Goal: Information Seeking & Learning: Learn about a topic

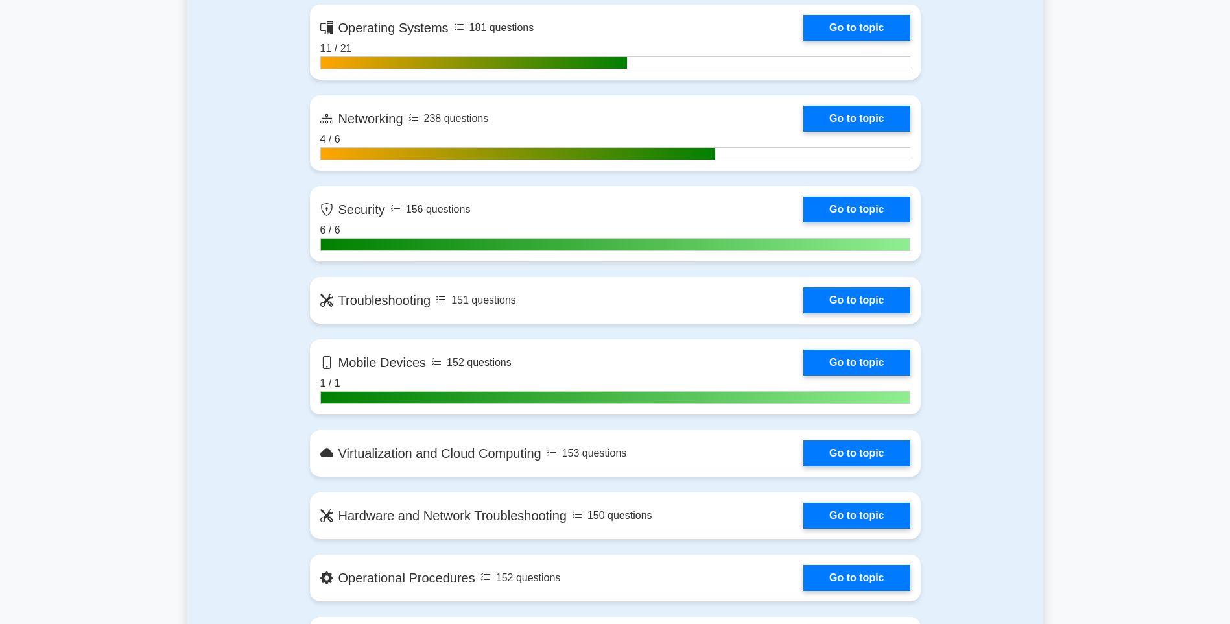
scroll to position [713, 0]
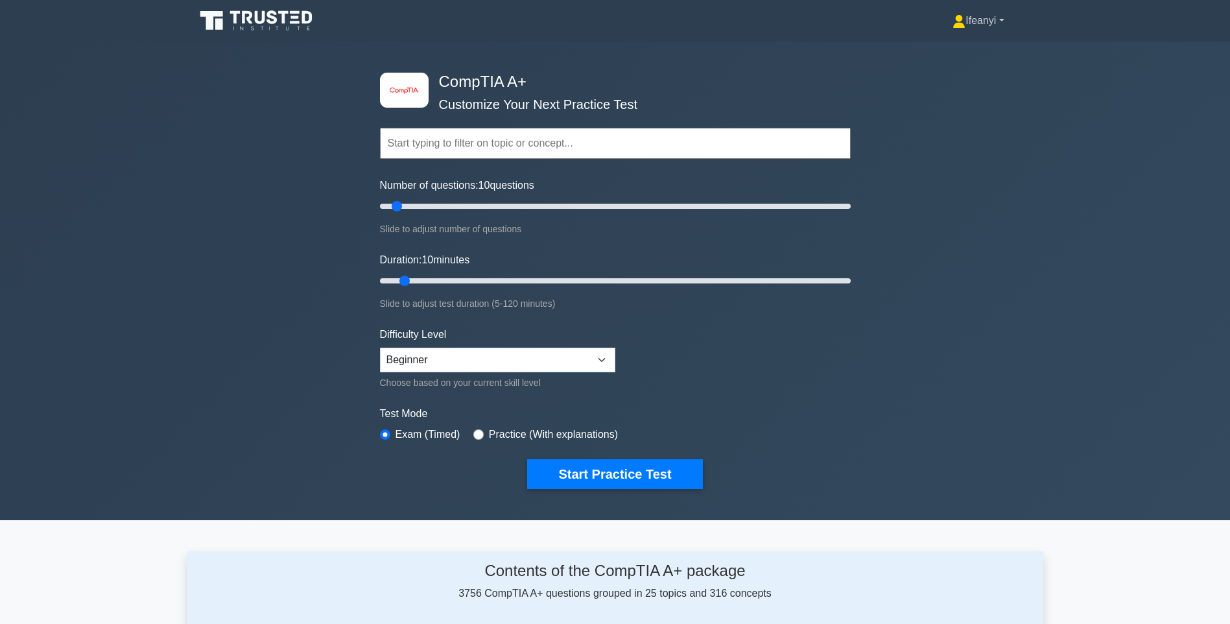
click at [993, 12] on link "Ifeanyi" at bounding box center [977, 21] width 113 height 26
click at [966, 56] on link "Profile" at bounding box center [973, 51] width 102 height 21
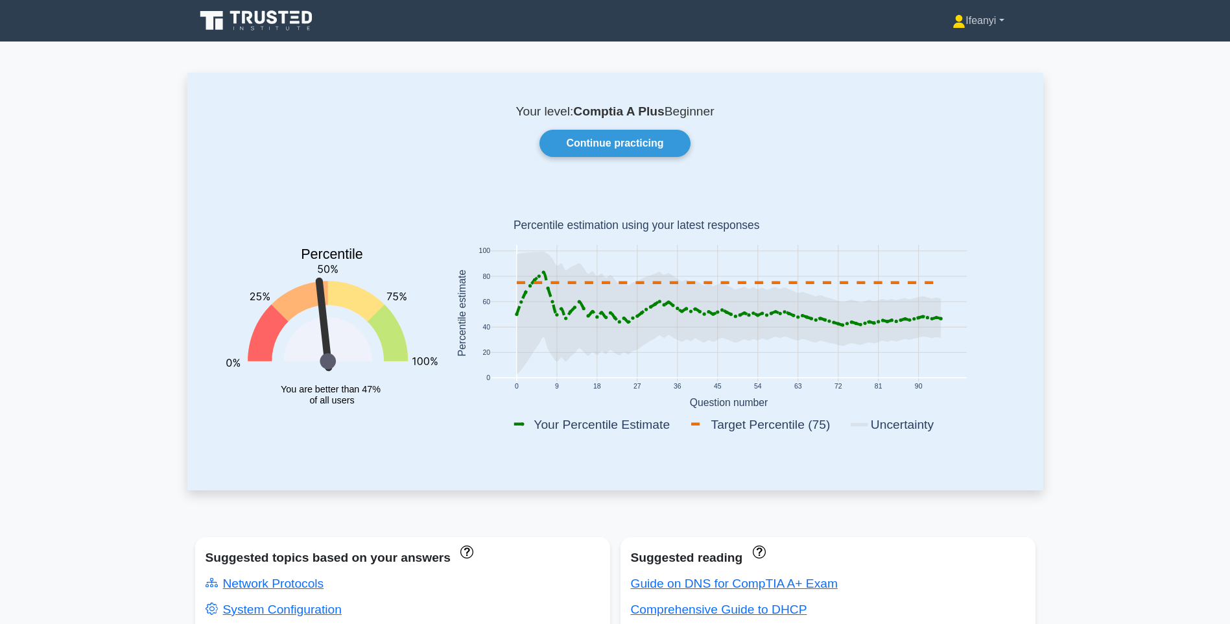
click at [982, 26] on link "Ifeanyi" at bounding box center [977, 21] width 113 height 26
click at [961, 72] on link "Settings" at bounding box center [973, 72] width 102 height 21
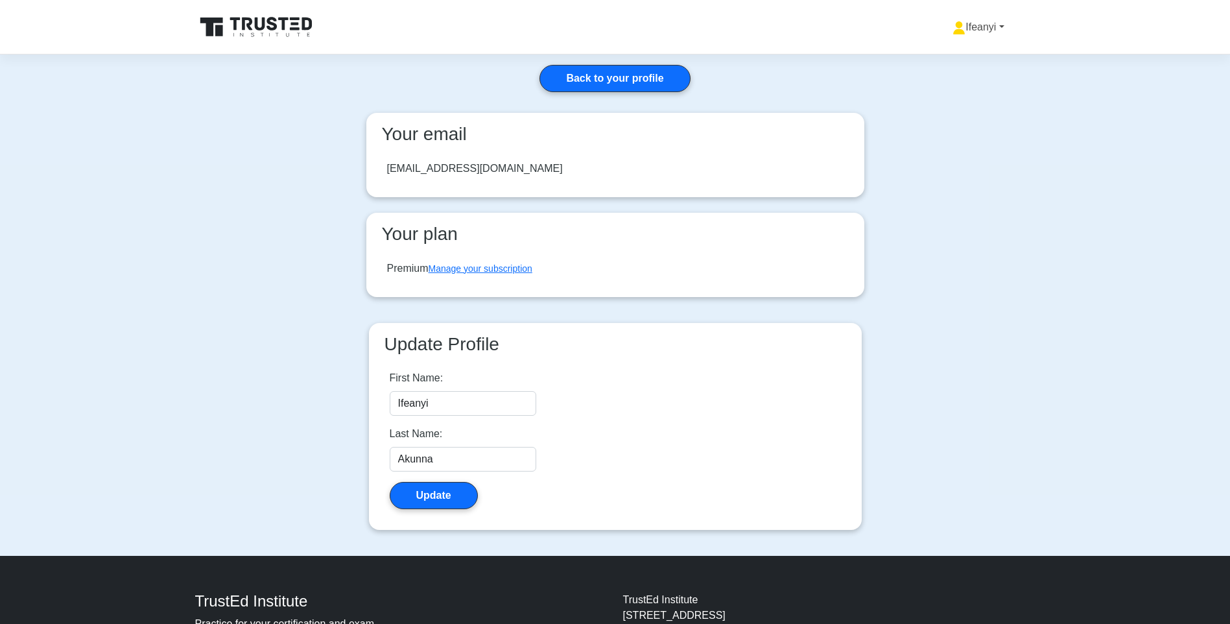
click at [978, 30] on link "Ifeanyi" at bounding box center [977, 27] width 113 height 26
click at [973, 230] on main "Back to your profile Your email akunnacyber@yahoo.com Your plan Premium Manage …" at bounding box center [615, 304] width 1230 height 501
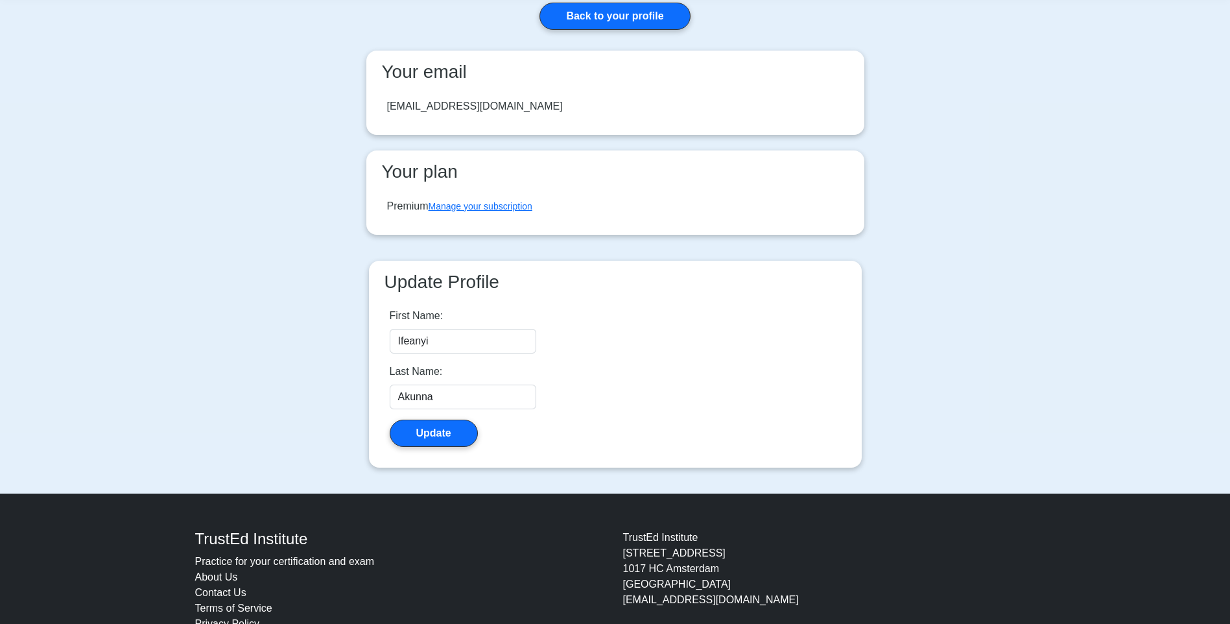
scroll to position [41, 0]
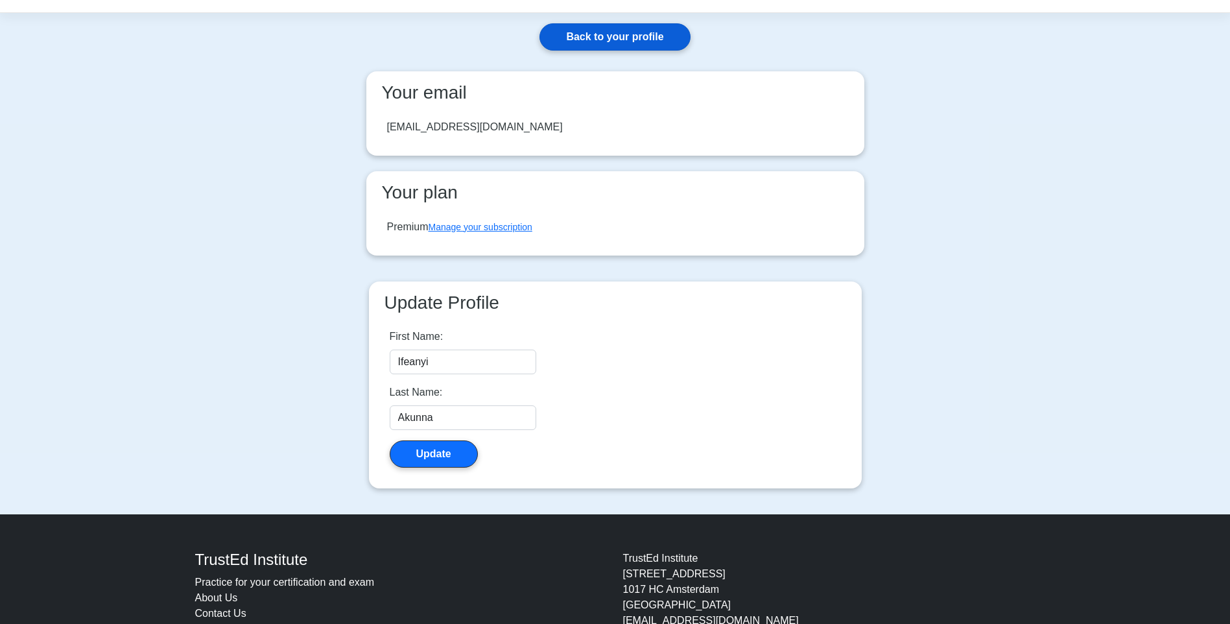
click at [633, 26] on link "Back to your profile" at bounding box center [614, 36] width 150 height 27
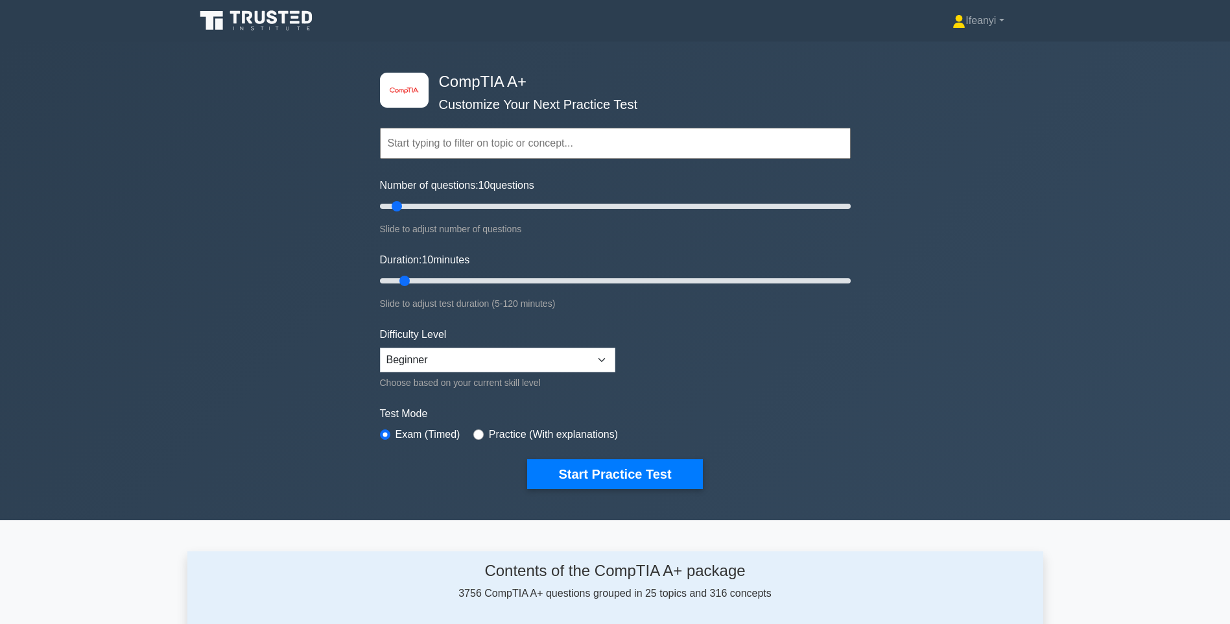
click at [261, 19] on icon at bounding box center [257, 20] width 124 height 25
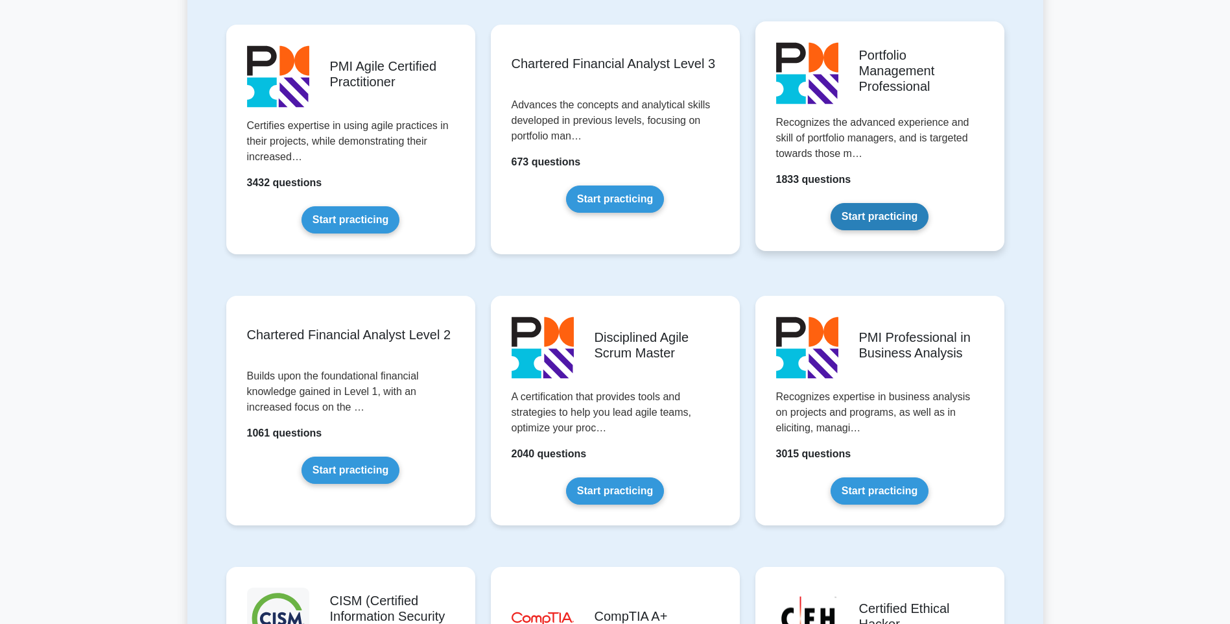
scroll to position [1621, 0]
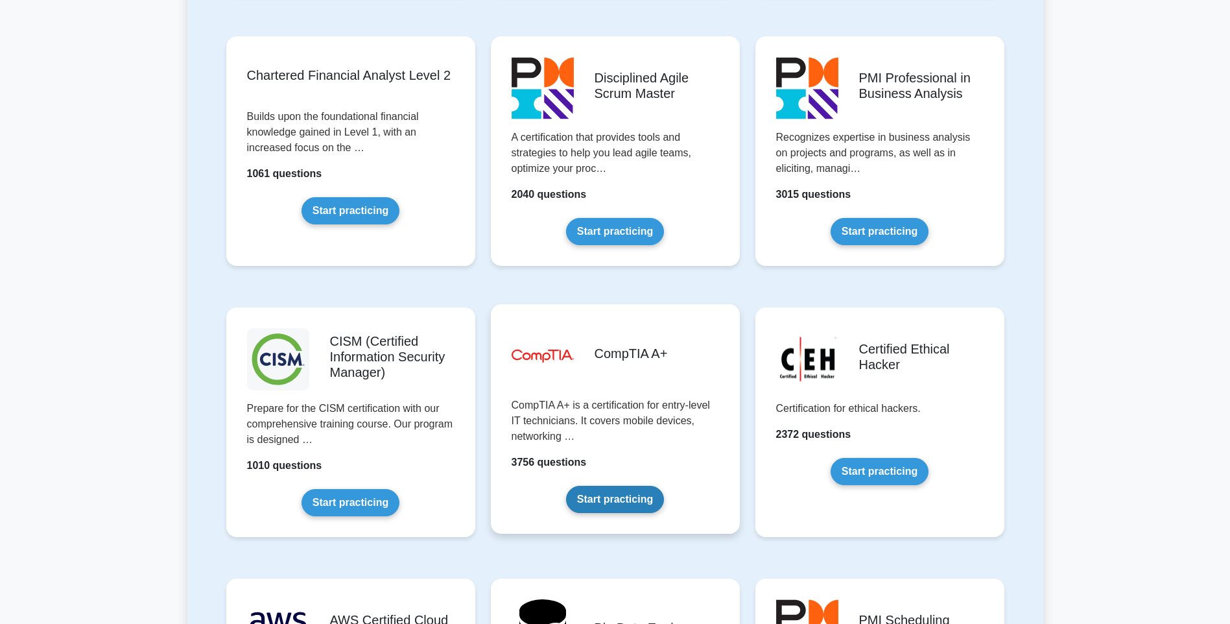
click at [579, 507] on link "Start practicing" at bounding box center [615, 499] width 98 height 27
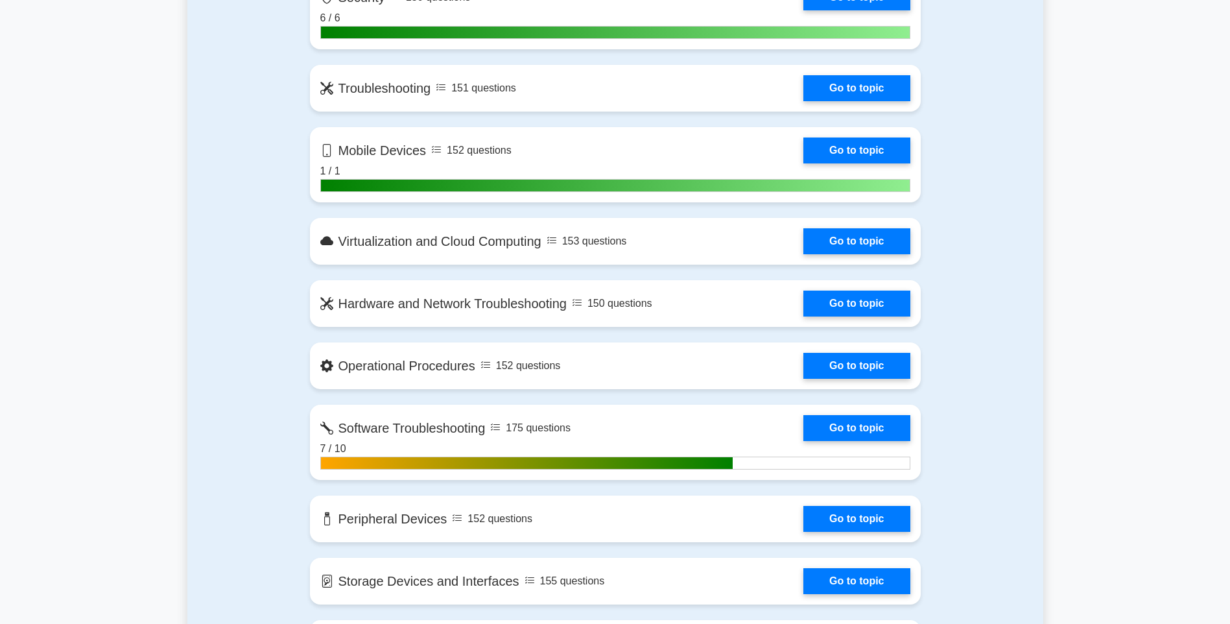
scroll to position [908, 0]
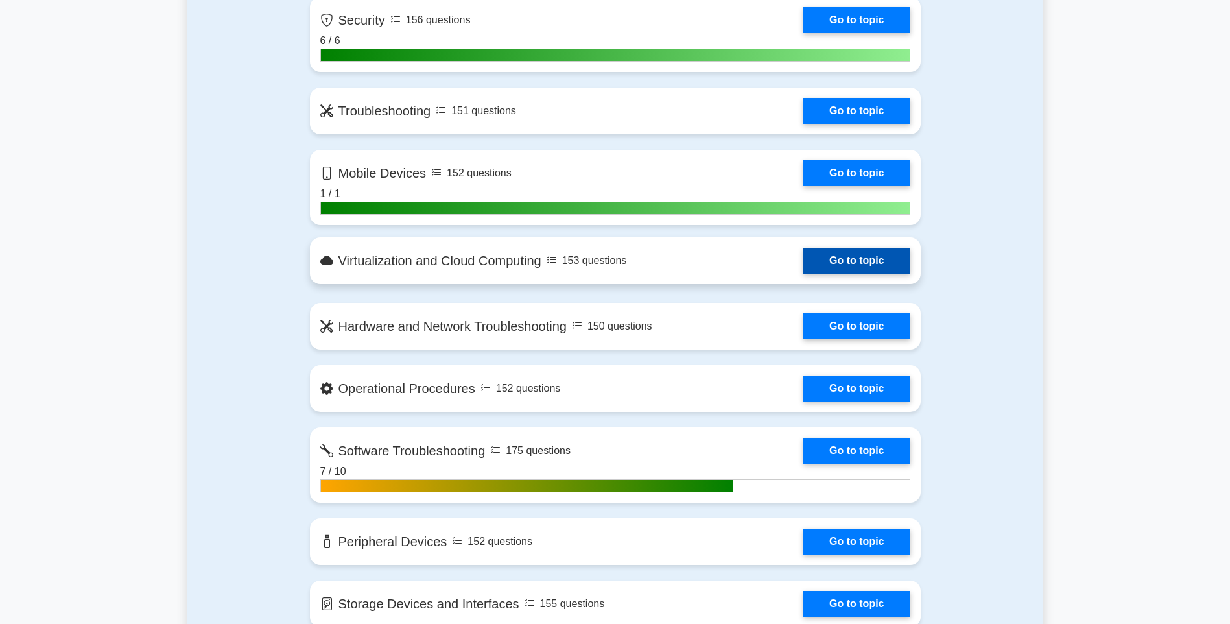
click at [803, 261] on link "Go to topic" at bounding box center [856, 261] width 106 height 26
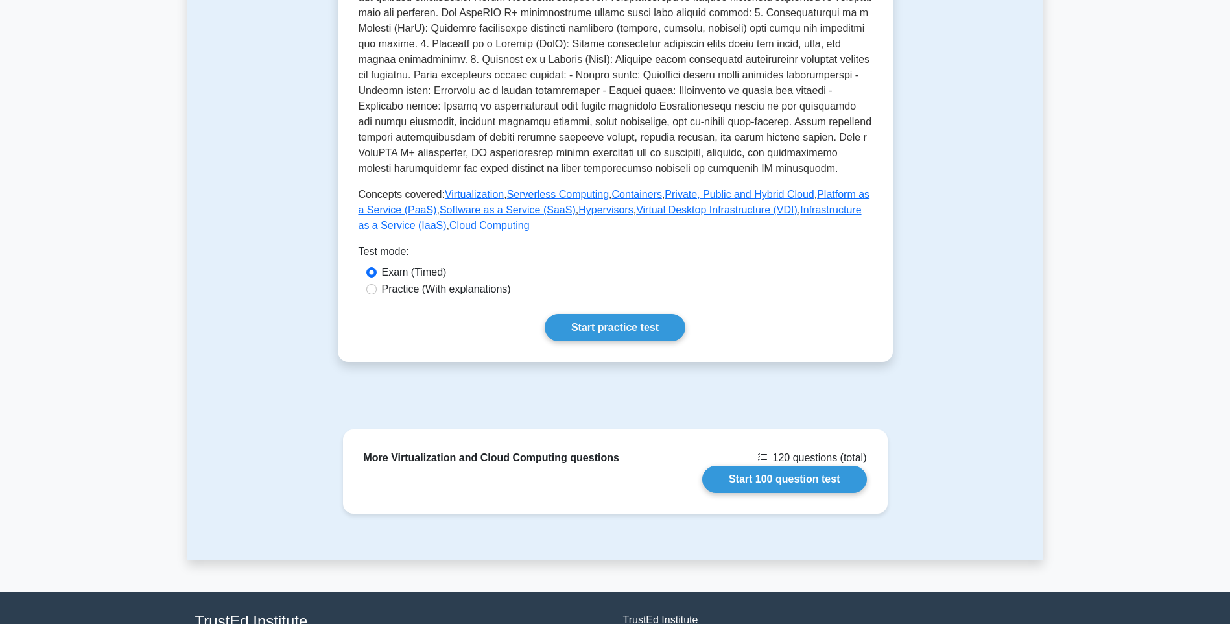
scroll to position [541, 0]
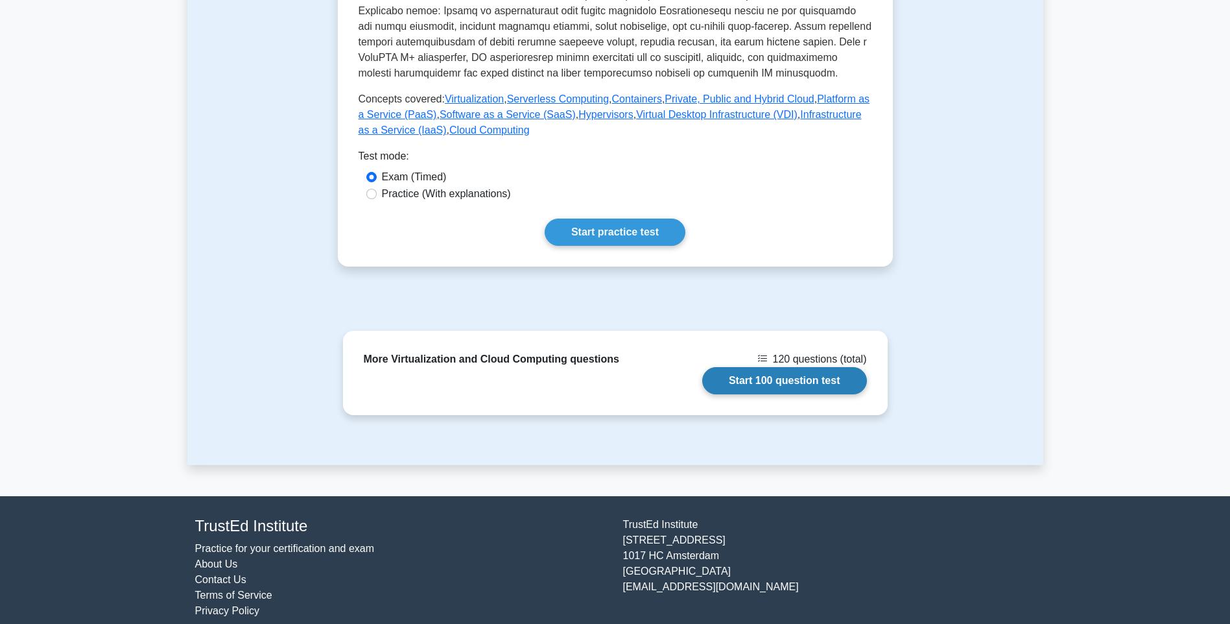
click at [784, 373] on link "Start 100 question test" at bounding box center [784, 380] width 165 height 27
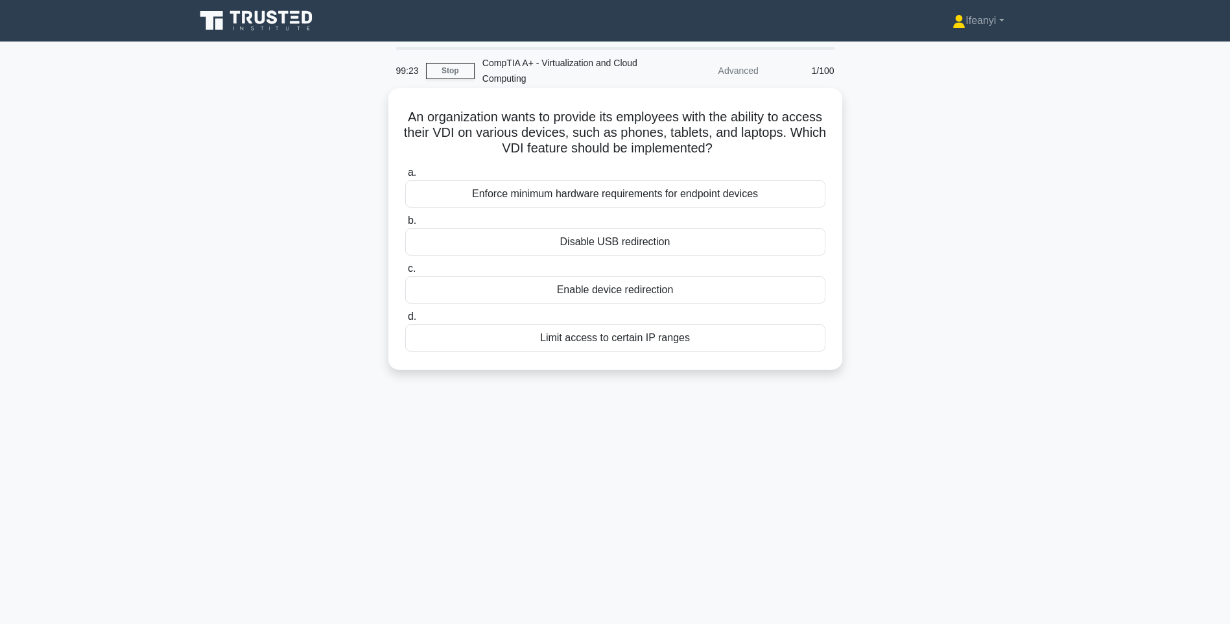
click at [747, 292] on div "Enable device redirection" at bounding box center [615, 289] width 420 height 27
click at [405, 273] on input "c. Enable device redirection" at bounding box center [405, 269] width 0 height 8
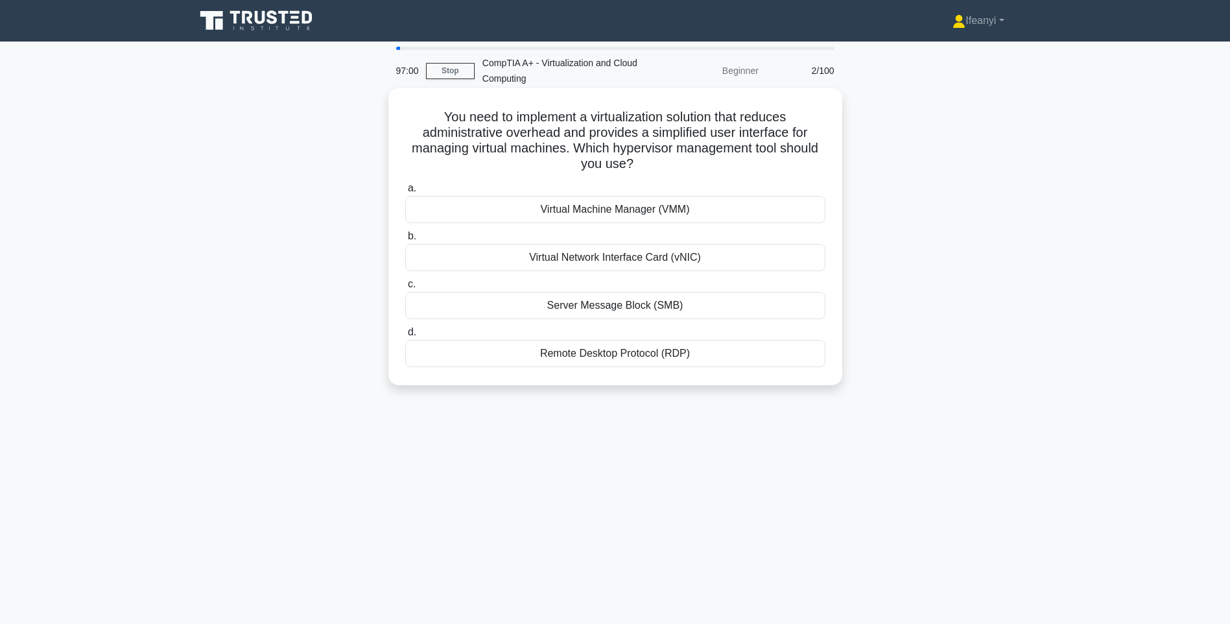
click at [691, 218] on div "Virtual Machine Manager (VMM)" at bounding box center [615, 209] width 420 height 27
click at [405, 193] on input "a. Virtual Machine Manager (VMM)" at bounding box center [405, 188] width 0 height 8
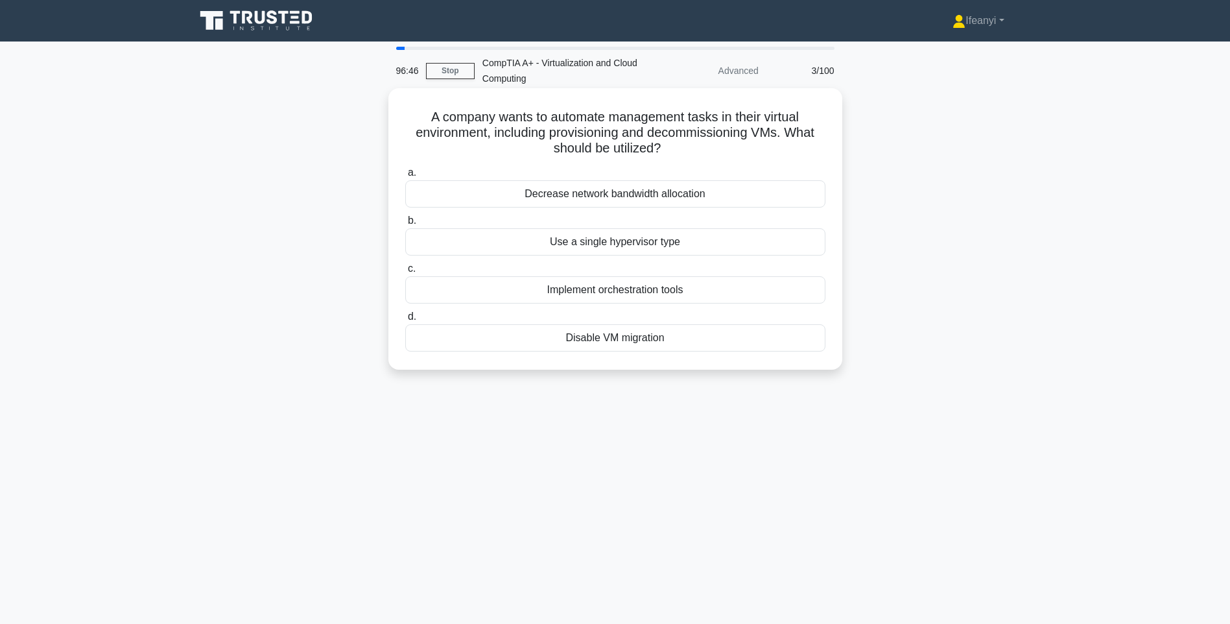
click at [689, 198] on div "Decrease network bandwidth allocation" at bounding box center [615, 193] width 420 height 27
click at [405, 177] on input "a. Decrease network bandwidth allocation" at bounding box center [405, 173] width 0 height 8
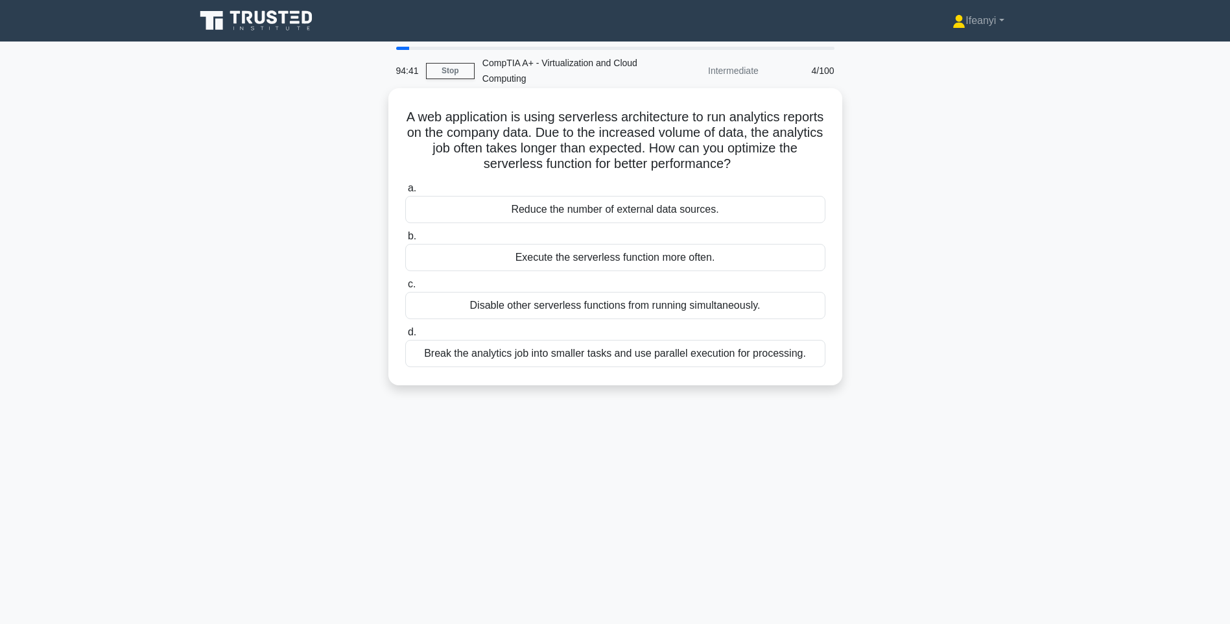
click at [794, 355] on div "Break the analytics job into smaller tasks and use parallel execution for proce…" at bounding box center [615, 353] width 420 height 27
click at [405, 336] on input "d. Break the analytics job into smaller tasks and use parallel execution for pr…" at bounding box center [405, 332] width 0 height 8
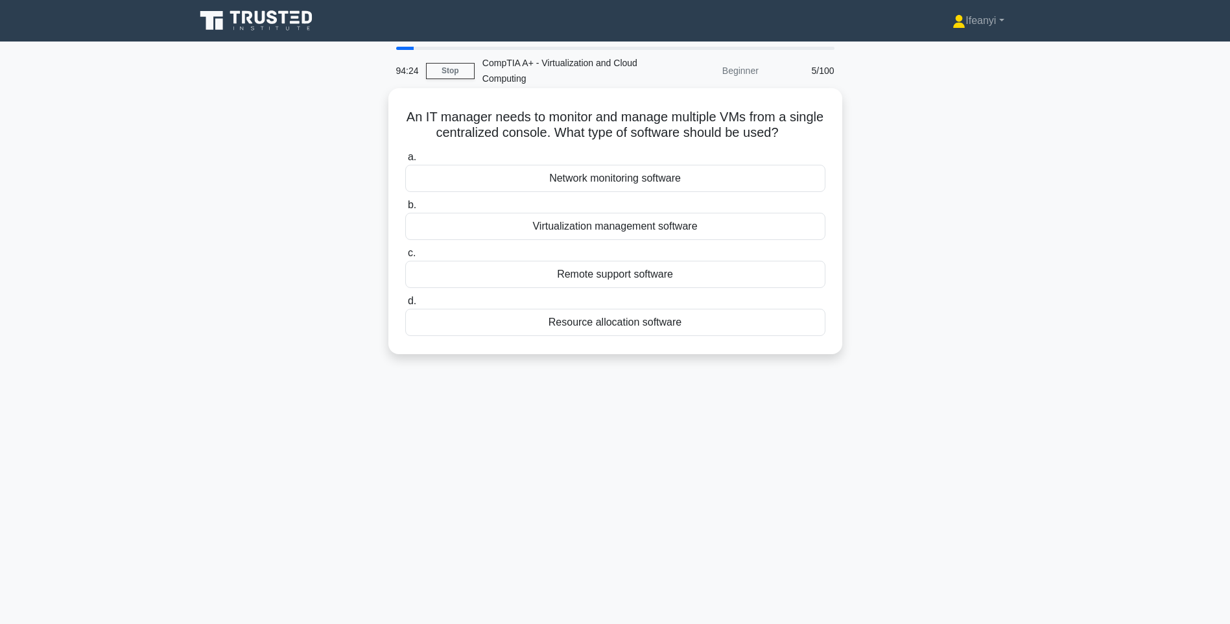
click at [711, 183] on div "Network monitoring software" at bounding box center [615, 178] width 420 height 27
click at [405, 161] on input "a. Network monitoring software" at bounding box center [405, 157] width 0 height 8
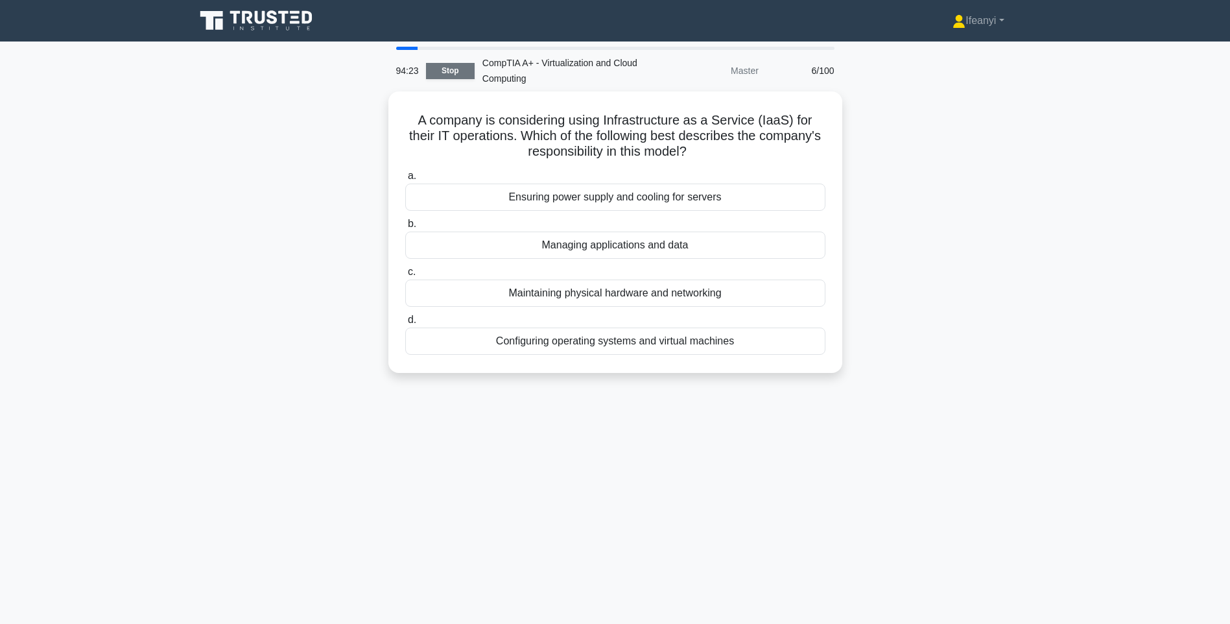
click at [466, 73] on link "Stop" at bounding box center [450, 71] width 49 height 16
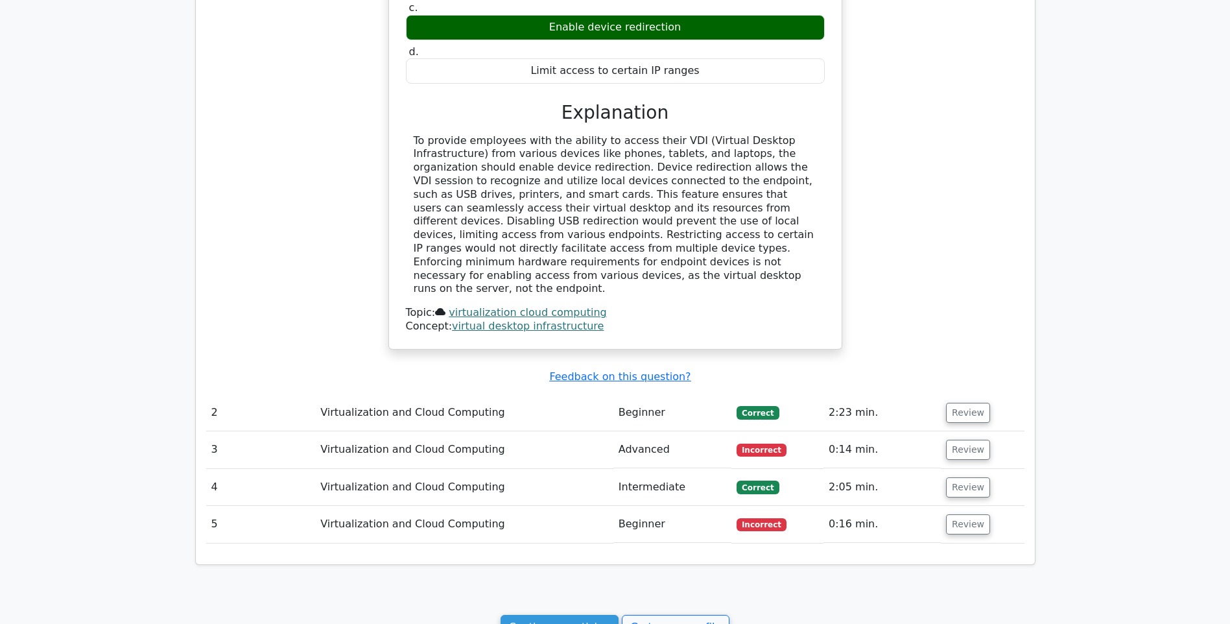
scroll to position [908, 0]
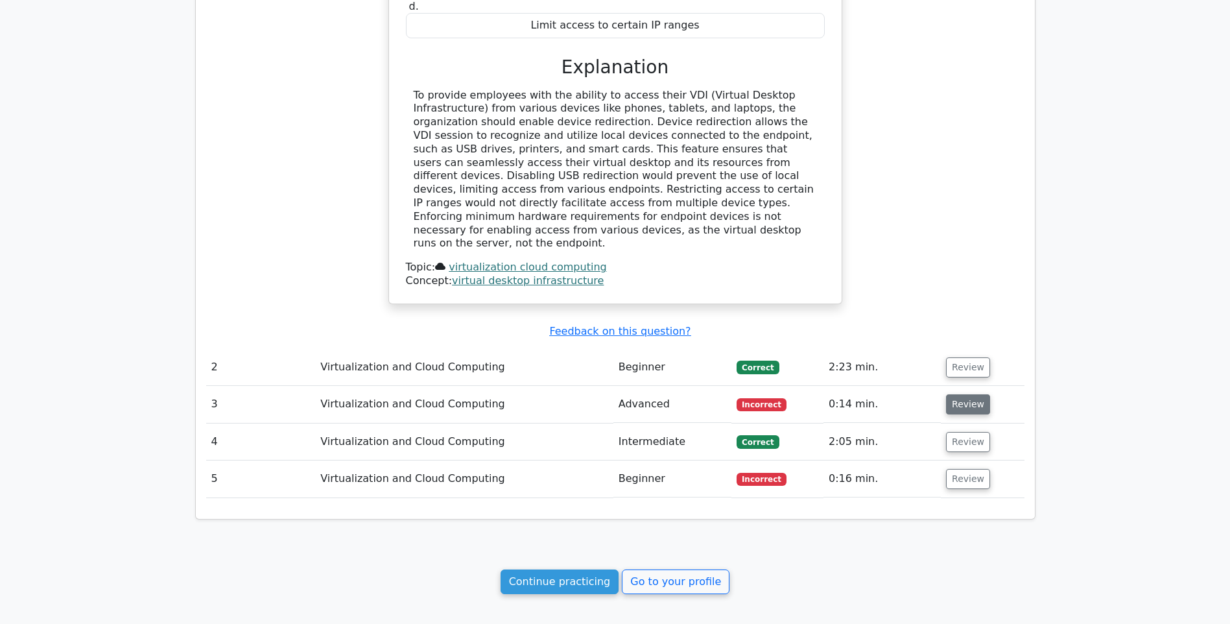
click at [949, 394] on button "Review" at bounding box center [968, 404] width 44 height 20
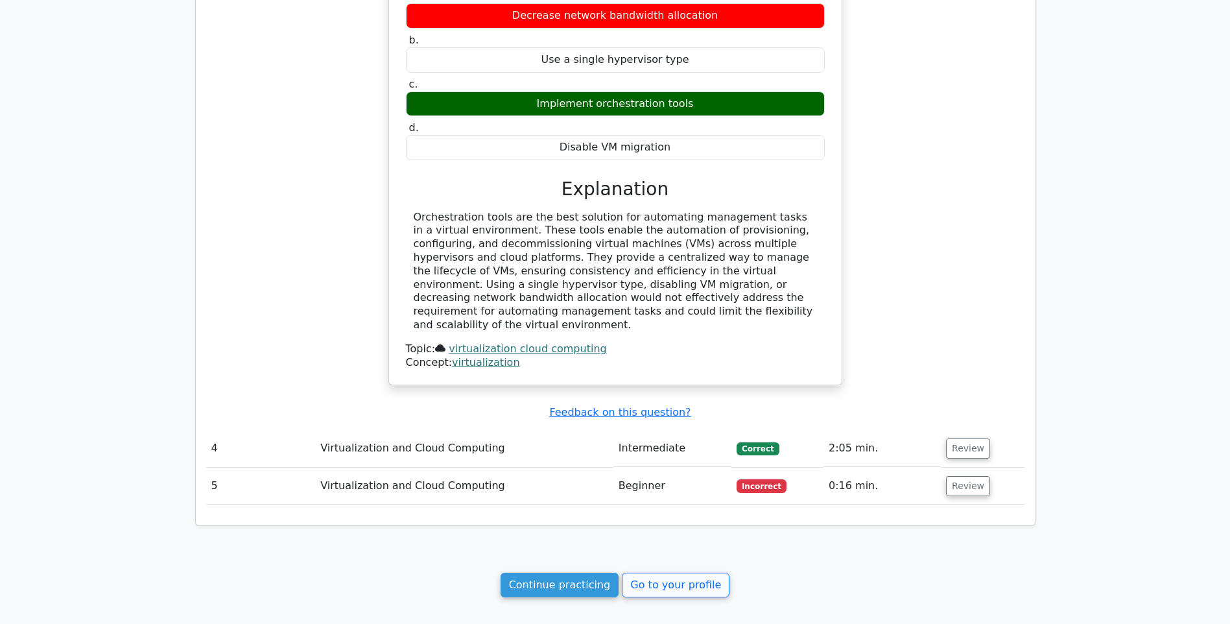
scroll to position [1426, 0]
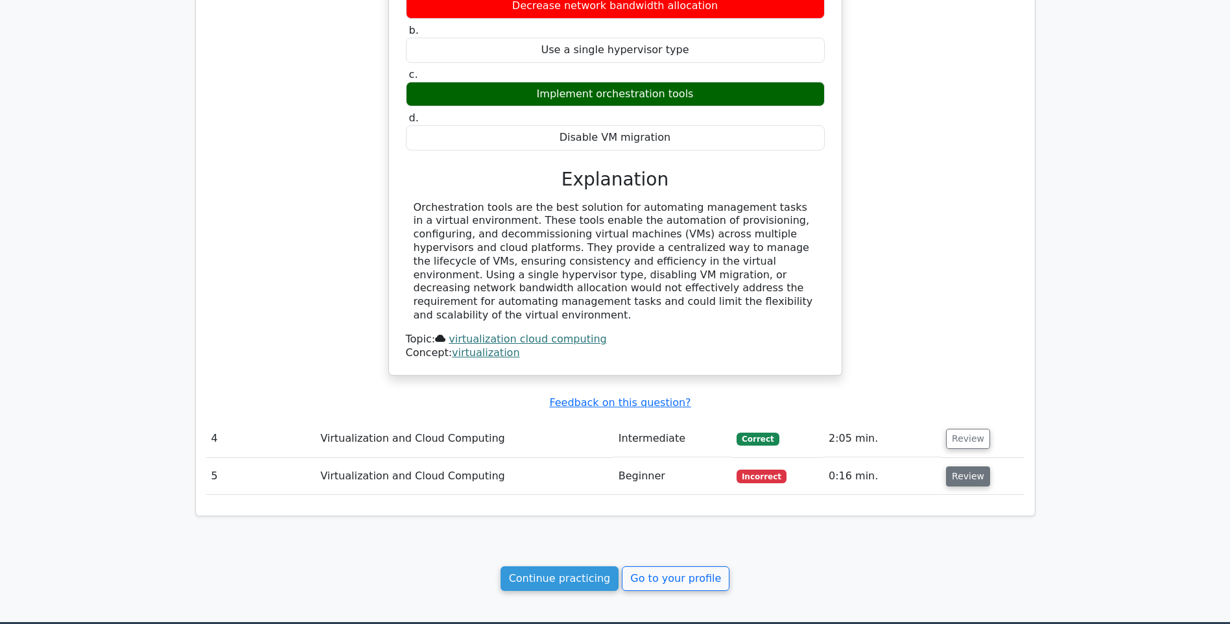
click at [956, 466] on button "Review" at bounding box center [968, 476] width 44 height 20
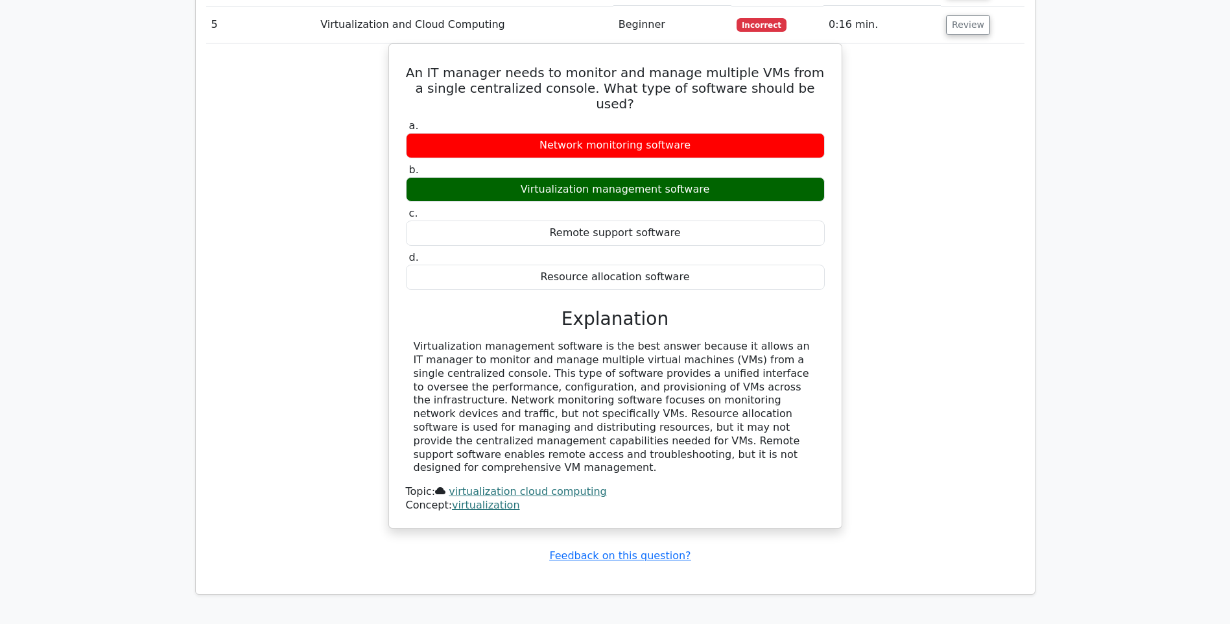
scroll to position [1880, 0]
